Goal: Navigation & Orientation: Find specific page/section

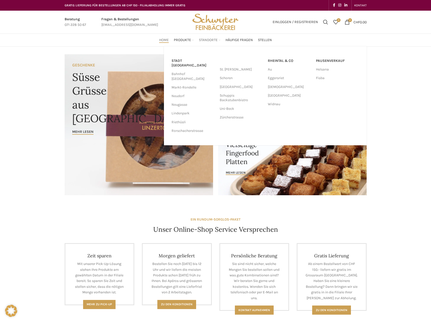
click at [207, 39] on span "Standorte" at bounding box center [208, 40] width 19 height 5
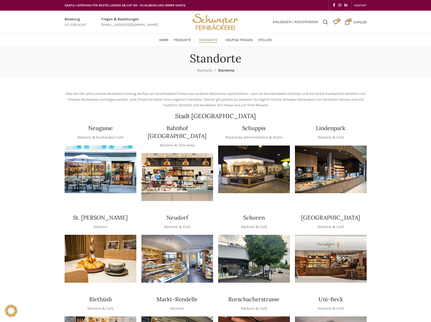
click at [276, 168] on img "1 / 1" at bounding box center [254, 169] width 72 height 48
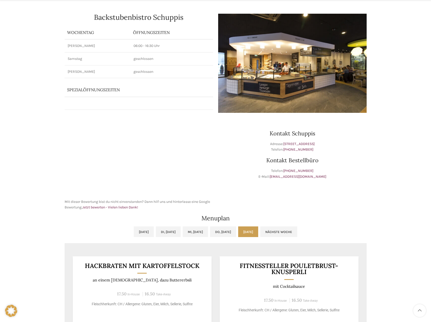
scroll to position [182, 0]
